Goal: Entertainment & Leisure: Consume media (video, audio)

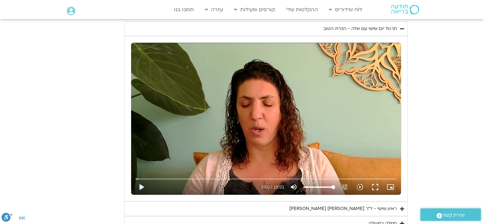
scroll to position [552, 0]
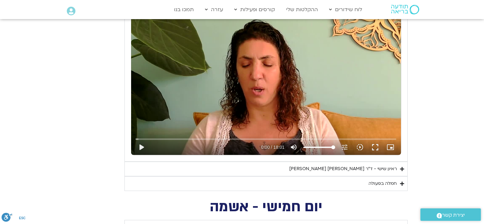
drag, startPoint x: 141, startPoint y: 147, endPoint x: 149, endPoint y: 142, distance: 9.4
click at [142, 147] on button "play_arrow" at bounding box center [141, 146] width 15 height 15
click at [203, 137] on input "Seek" at bounding box center [266, 139] width 261 height 4
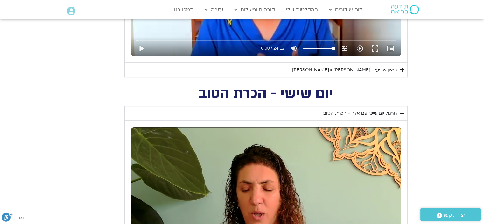
scroll to position [509, 0]
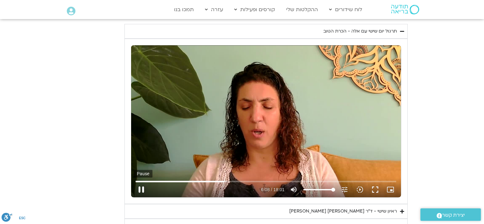
click at [142, 188] on button "pause" at bounding box center [141, 189] width 15 height 15
click at [141, 188] on button "play_arrow" at bounding box center [141, 189] width 15 height 15
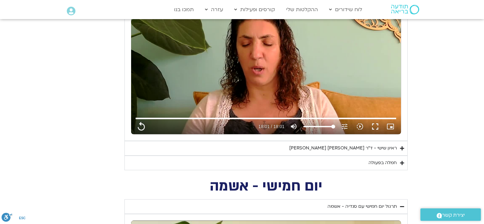
scroll to position [573, 0]
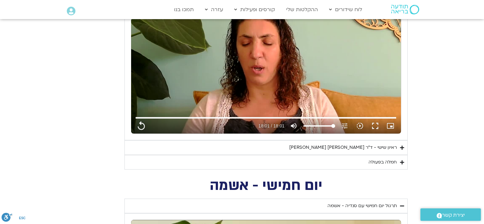
click at [381, 162] on div "חמלה בפעולה" at bounding box center [383, 162] width 28 height 8
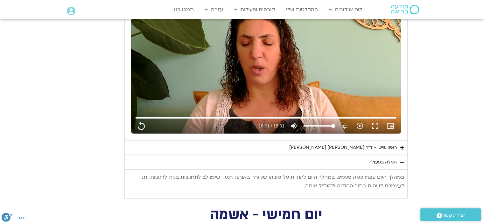
click at [393, 161] on div "חמלה בפעולה" at bounding box center [383, 162] width 28 height 8
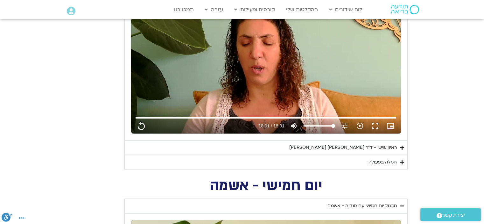
click at [386, 148] on div "ראיון שישי - ד"ר [PERSON_NAME] [PERSON_NAME]" at bounding box center [343, 148] width 108 height 8
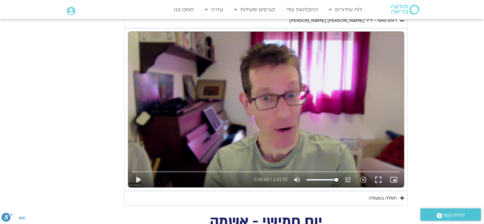
scroll to position [700, 0]
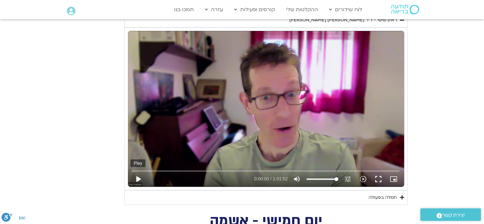
click at [139, 177] on button "play_arrow" at bounding box center [137, 178] width 15 height 15
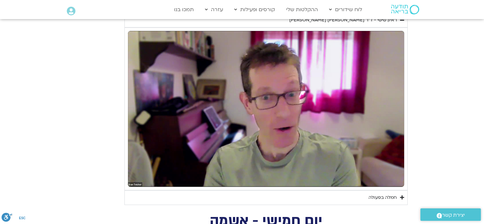
type input "1081.16"
type input "2.34563"
type input "1081.16"
type input "2.433846"
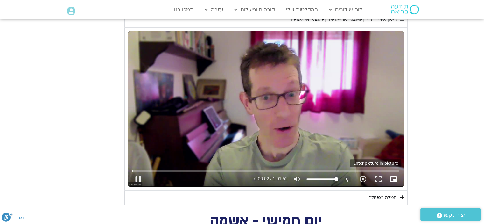
type input "1081.16"
type input "2.490125"
type input "1081.16"
type input "2.733328"
type input "1081.16"
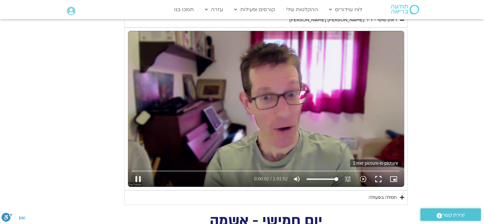
type input "2.75645"
type input "1081.16"
type input "3.001881"
type input "1081.16"
type input "3.066838"
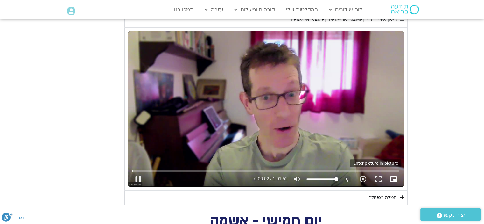
type input "1081.16"
type input "3.142914"
type input "1081.16"
type input "3.383386"
type input "1081.16"
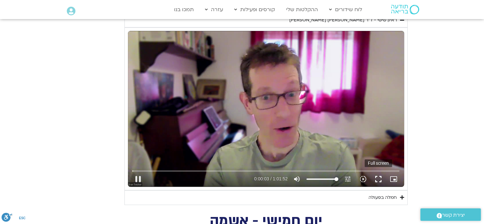
type input "3.516975"
type input "1081.16"
type input "4.008905"
type input "1081.16"
type input "4.106713"
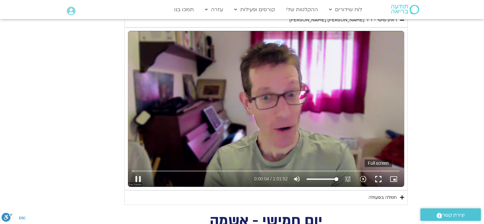
type input "1081.16"
type input "4.124392"
type input "1081.16"
type input "4.254253"
type input "1081.16"
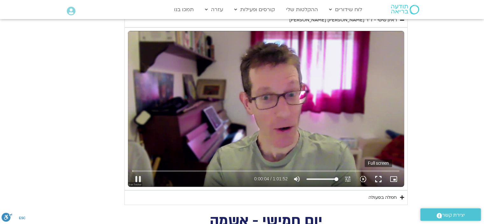
click at [377, 177] on button "fullscreen" at bounding box center [378, 178] width 15 height 15
type input "4.506086"
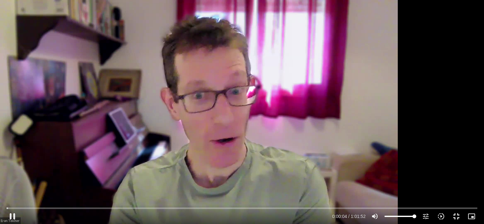
type input "1081.16"
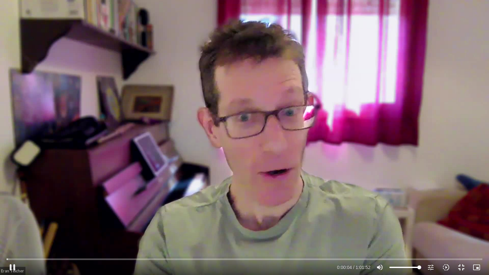
type input "4.8521"
type input "1081.16"
type input "4.872914"
type input "1081.16"
type input "5.005579"
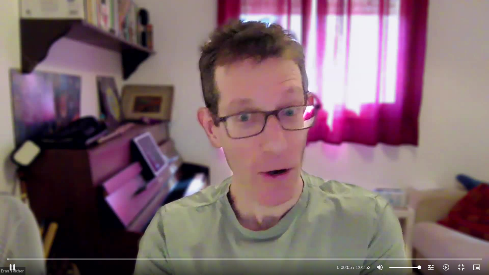
type input "1081.16"
type input "5.13786"
type input "1081.16"
type input "5.267803"
type input "1081.16"
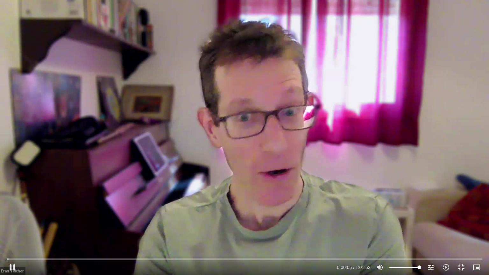
type input "5.396953"
type input "1081.16"
type input "5.530124"
type input "1081.16"
type input "5.65974"
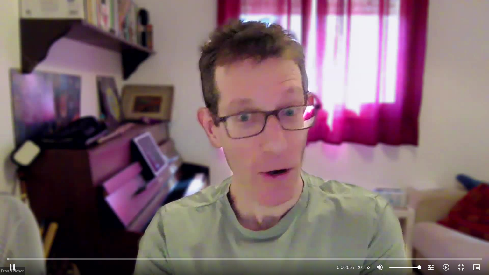
type input "1081.16"
type input "5.798627"
type input "1081.16"
type input "5.930174"
type input "1081.16"
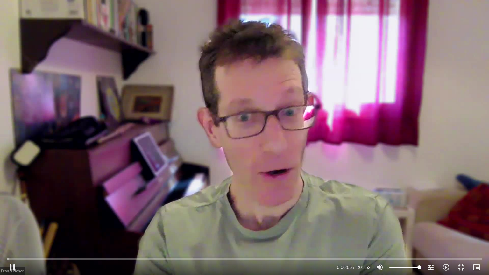
type input "6.05977"
type input "1081.16"
type input "6.197233"
type input "1081.16"
type input "6.330319"
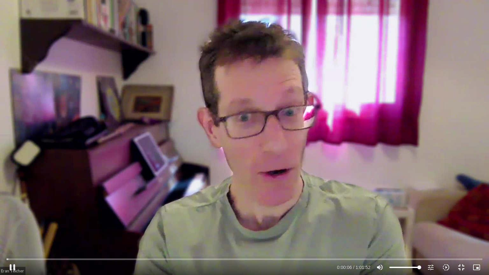
type input "1081.16"
type input "6.460329"
type input "1081.16"
type input "6.597839"
type input "1081.16"
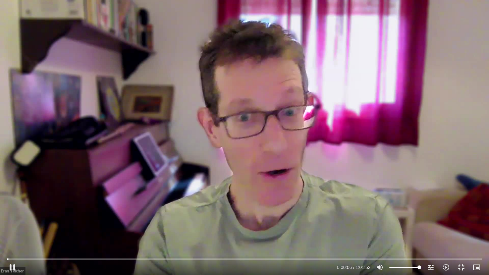
type input "6.730263"
type input "1081.16"
type input "6.860356"
type input "1081.16"
type input "6.990796"
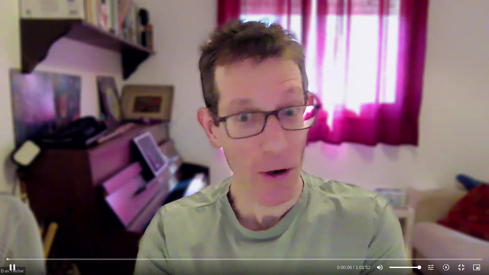
type input "1081.16"
type input "7.123782"
type input "1081.16"
type input "7.249314"
type input "1081.16"
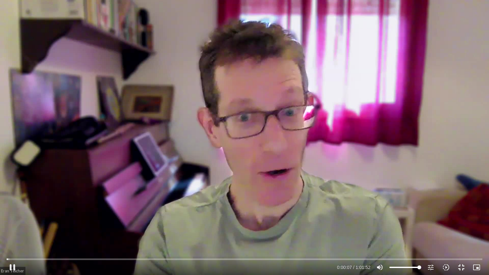
type input "7.374885"
type input "1081.16"
type input "7.511012"
type input "1081.16"
type input "7.644468"
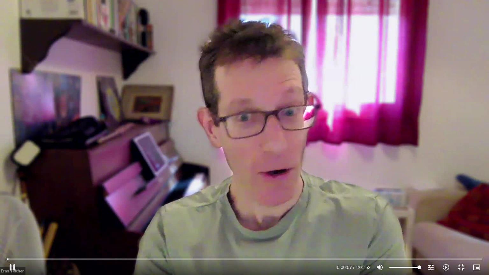
type input "1081.16"
type input "7.773637"
type input "1081.16"
type input "10.40813"
type input "1081.16"
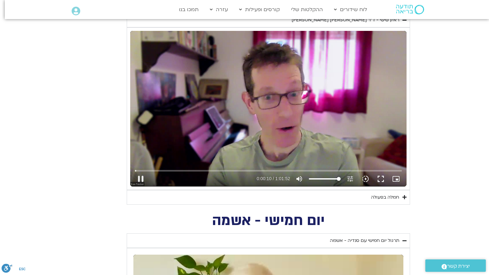
type input "10.556597"
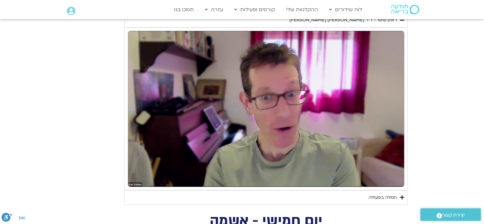
type input "1081.16"
type input "10.936017"
type input "1081.16"
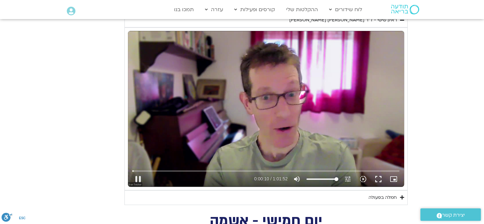
type input "11.068932"
type input "1081.16"
type input "11.086793"
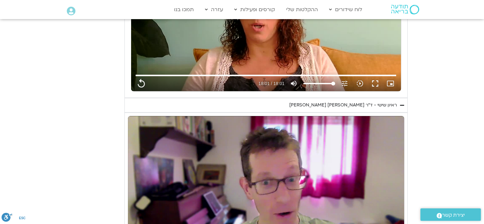
scroll to position [679, 0]
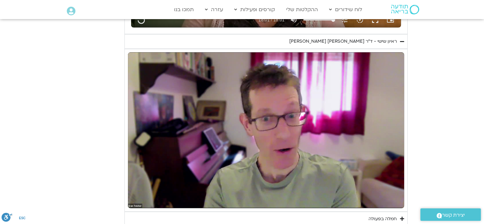
type input "1081.16"
type input "15.752256"
type input "1081.16"
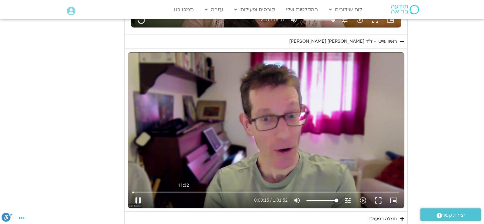
type input "15.872408"
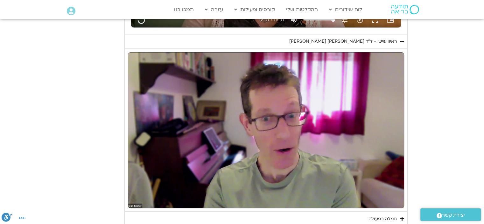
type input "1081.16"
type input "16.285397"
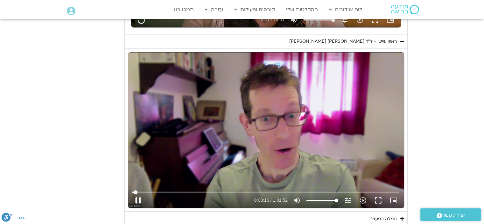
type input "1081.16"
type input "16.419151"
type input "1081.16"
type input "16.552439"
type input "1081.16"
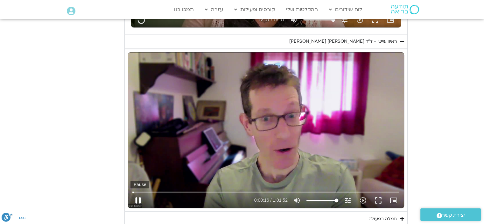
type input "16.618715"
type input "1081.16"
type input "16.820544"
type input "1081.16"
type input "16.953091"
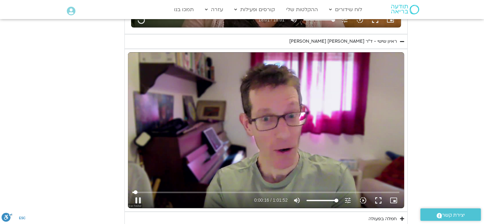
type input "1081.16"
type input "17.086805"
type input "1081.16"
type input "17.202299"
type input "1081.16"
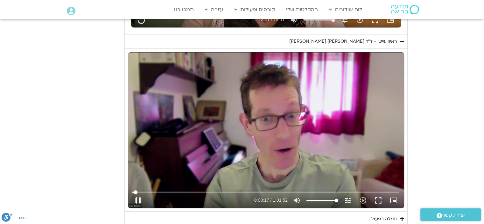
type input "17.352889"
type input "1081.16"
type input "17.486359"
type input "1081.16"
type input "17.604222"
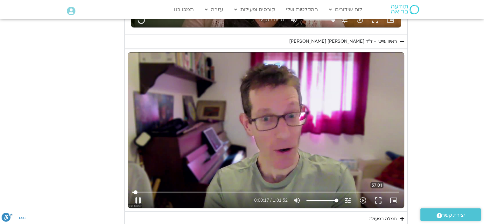
type input "1081.16"
type input "17.754869"
type input "1081.16"
type input "17.85163"
type input "1081.16"
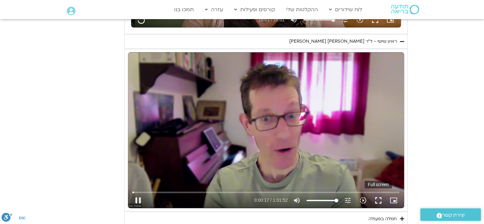
type input "17.902992"
type input "1081.16"
type input "18.028471"
type input "1081.16"
type input "18.161591"
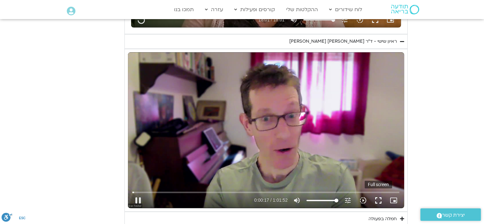
click at [378, 198] on button "fullscreen" at bounding box center [378, 200] width 15 height 15
type input "1081.16"
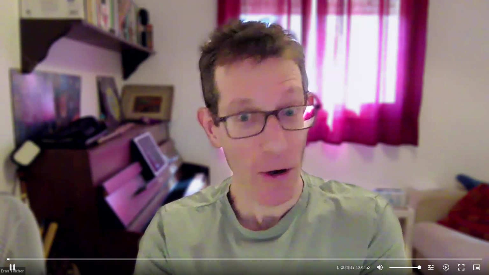
type input "18.446919"
type input "1081.16"
type input "18.639971"
type input "1081.16"
type input "18.726682"
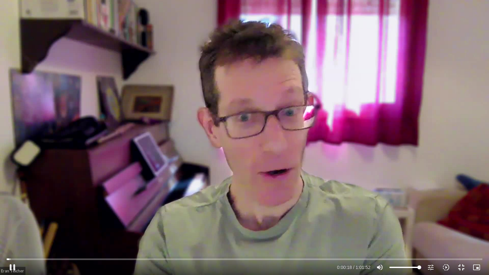
type input "1081.16"
type input "18.855956"
type input "1081.16"
type input "18.989755"
type input "1081.16"
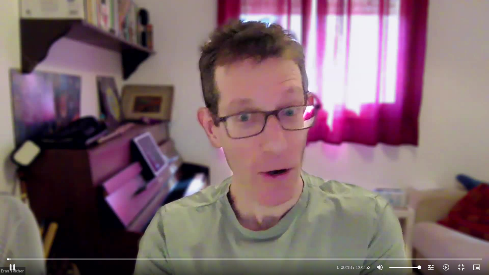
type input "19.121919"
type input "1081.16"
type input "19.255584"
type input "1081.16"
type input "19.38917"
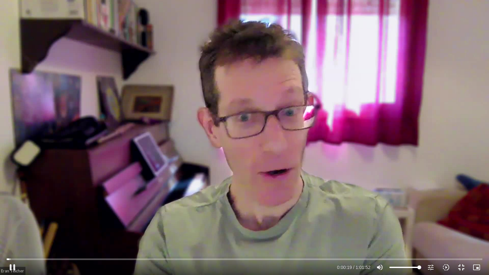
type input "1081.16"
type input "19.517212"
type input "1081.16"
type input "19.642526"
type input "1081.16"
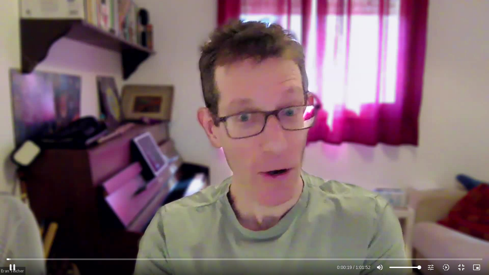
type input "19.772241"
type input "1081.16"
type input "19.909984"
type input "1081.16"
type input "20.042799"
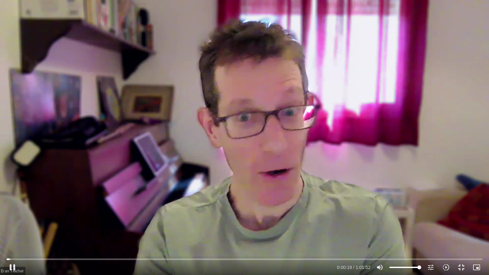
type input "1081.16"
type input "20.172215"
type input "1081.16"
type input "20.305322"
type input "1081.16"
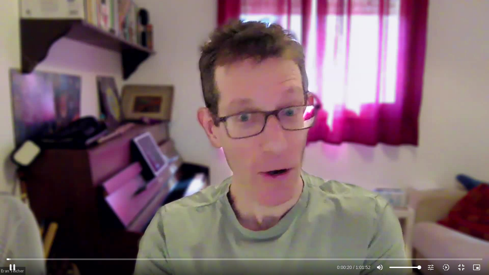
type input "20.442846"
type input "1081.16"
type input "20.575735"
type input "1081.16"
type input "20.70967"
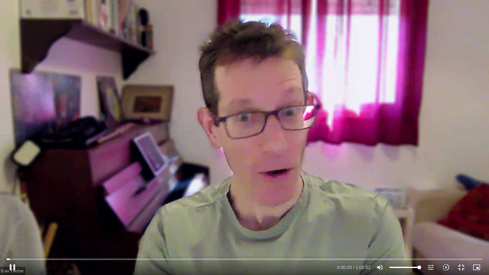
type input "1081.16"
type input "20.839153"
type input "1081.16"
type input "20.972113"
type input "1081.16"
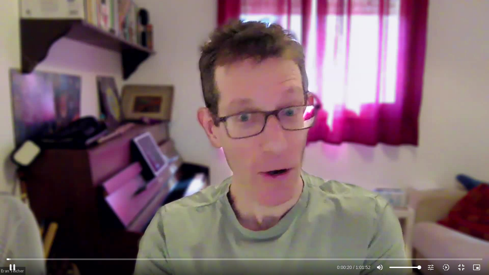
type input "21.110074"
type input "1081.16"
type input "21.243041"
type input "1081.16"
type input "21.372144"
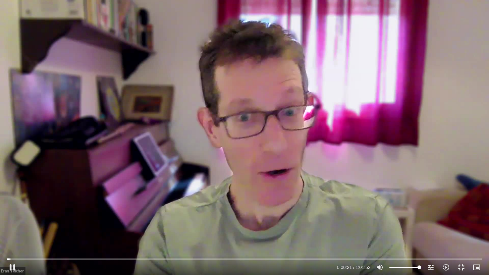
type input "1081.16"
type input "21.505461"
type input "1081.16"
type input "21.638592"
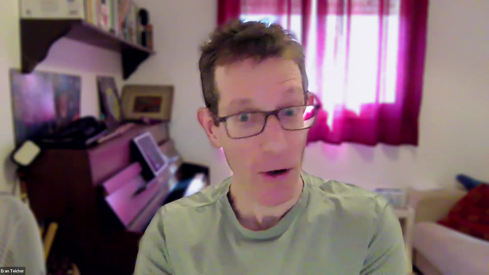
type input "1081.16"
type input "120.48987"
type input "1081.16"
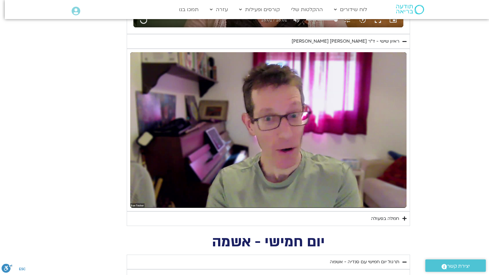
type input "120.599495"
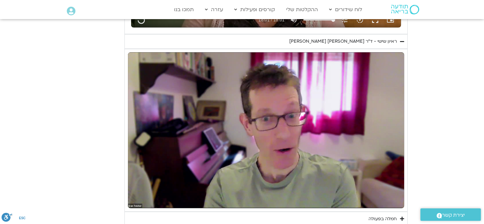
type input "1081.16"
type input "122.937843"
type input "1081.16"
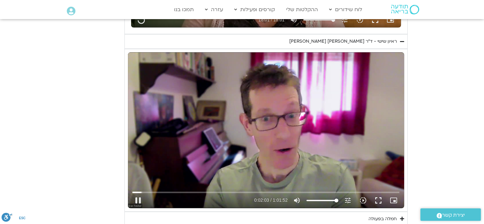
type input "123.071464"
type input "1081.16"
type input "123.188293"
type input "1081.16"
type input "123.323033"
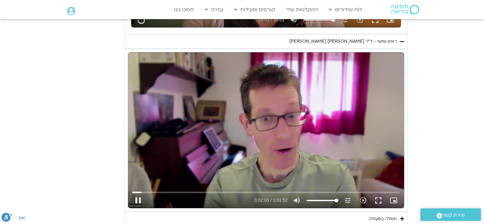
type input "1081.16"
type input "123.456004"
type input "1081.16"
type input "123.588725"
type input "1081.16"
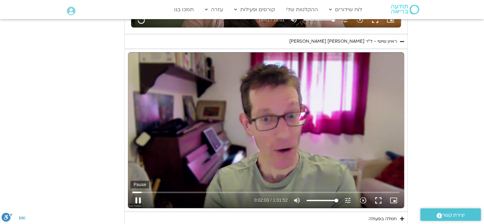
type input "123.654687"
type input "1081.16"
type input "123.854703"
type input "1081.16"
type input "123.988137"
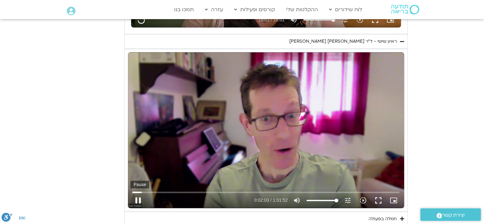
type input "1081.16"
type input "124.057778"
type input "1081.16"
drag, startPoint x: 138, startPoint y: 198, endPoint x: 147, endPoint y: 184, distance: 17.5
click at [139, 197] on button "pause" at bounding box center [137, 200] width 15 height 15
